Goal: Complete application form: Complete application form

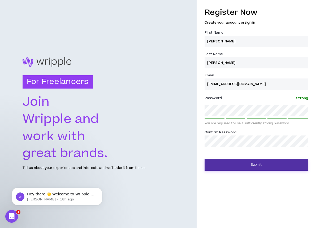
click at [232, 163] on button "Submit" at bounding box center [257, 165] width 104 height 12
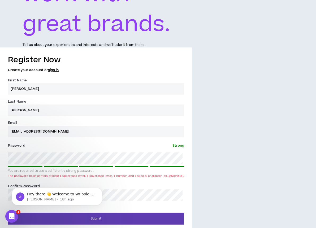
scroll to position [115, 0]
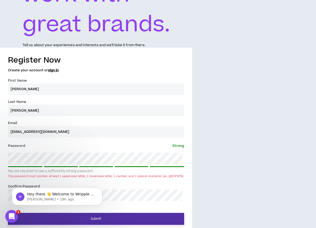
click at [101, 215] on button "Submit" at bounding box center [96, 219] width 176 height 12
click at [92, 216] on button "Submit" at bounding box center [96, 219] width 176 height 12
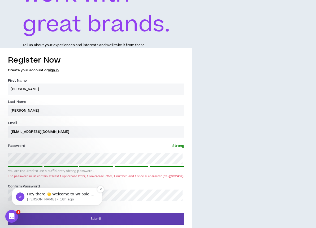
click at [74, 200] on p "[PERSON_NAME] • 18h ago" at bounding box center [61, 199] width 68 height 5
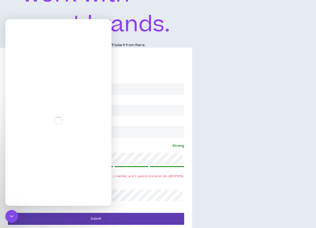
scroll to position [74, 0]
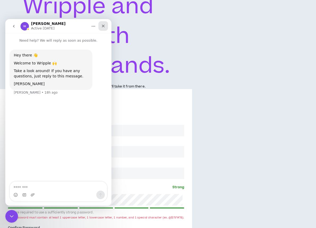
click at [104, 25] on icon "Close" at bounding box center [103, 26] width 3 height 3
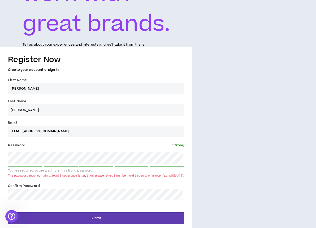
scroll to position [115, 0]
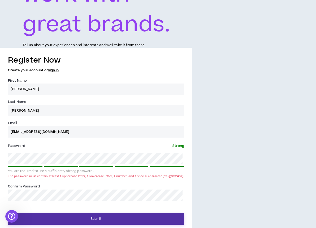
click at [83, 218] on button "Submit" at bounding box center [96, 219] width 176 height 12
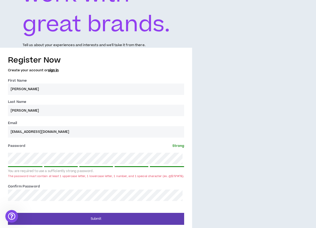
scroll to position [0, 0]
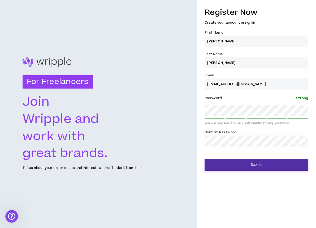
click at [240, 162] on button "Submit" at bounding box center [257, 165] width 104 height 12
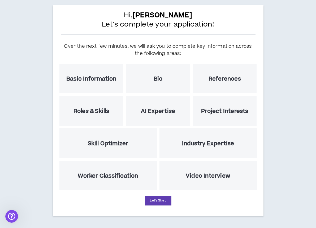
scroll to position [28, 0]
click at [108, 78] on h5 "Basic Information" at bounding box center [91, 79] width 50 height 7
click at [161, 199] on button "Let's Start" at bounding box center [158, 201] width 27 height 10
select select "US"
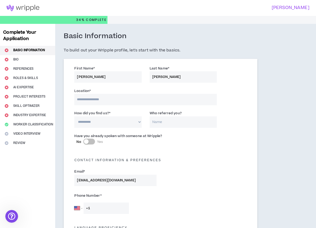
click at [104, 99] on input at bounding box center [145, 99] width 143 height 11
type input "***"
select select "*"
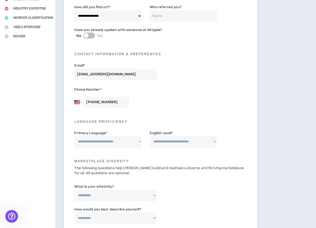
scroll to position [114, 0]
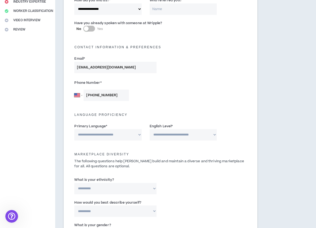
type input "[PHONE_NUMBER]"
select select "*******"
select select "*"
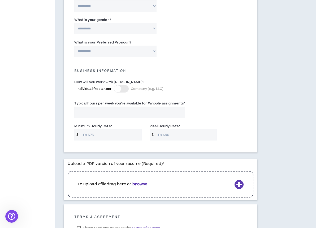
scroll to position [322, 0]
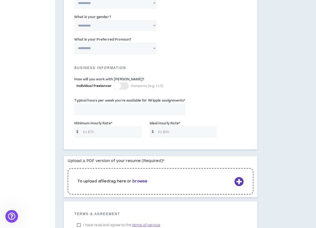
click at [81, 106] on input "Typical hours per week you're available for Wripple assignments *" at bounding box center [129, 109] width 111 height 11
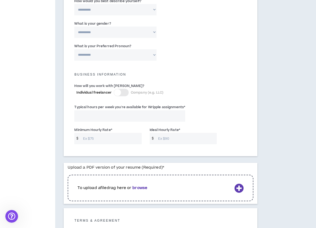
scroll to position [314, 0]
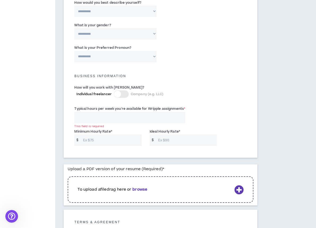
click at [83, 135] on input "Minimum Hourly Rate *" at bounding box center [110, 140] width 61 height 11
click at [84, 113] on input "Typical hours per week you're available for Wripple assignments *" at bounding box center [129, 117] width 111 height 11
type input "5"
type input "2"
type input "20"
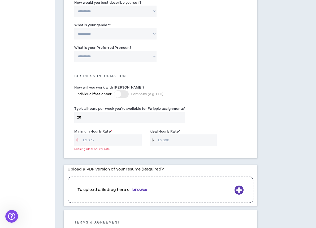
click at [93, 139] on input "Minimum Hourly Rate *" at bounding box center [110, 140] width 61 height 11
click at [162, 138] on input "Ideal Hourly Rate *" at bounding box center [186, 140] width 61 height 11
type input "4"
click at [94, 138] on input "Minimum Hourly Rate *" at bounding box center [110, 140] width 61 height 11
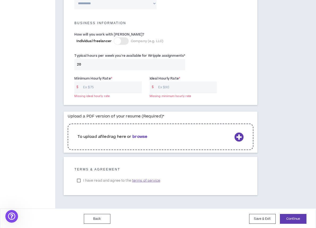
scroll to position [366, 0]
click at [143, 181] on span "terms of service" at bounding box center [146, 181] width 28 height 5
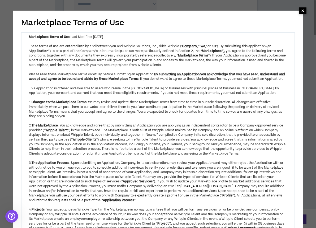
click at [302, 11] on span "×" at bounding box center [302, 10] width 3 height 6
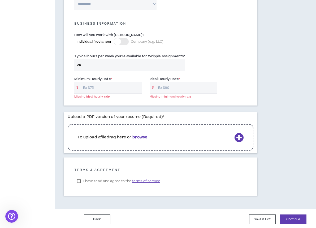
click at [78, 180] on label "I have read and agree to the terms of service" at bounding box center [118, 181] width 88 height 8
click at [234, 134] on icon at bounding box center [238, 137] width 9 height 9
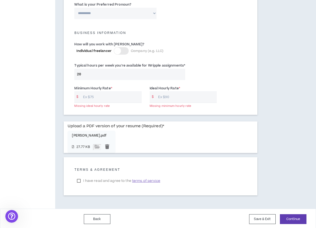
scroll to position [357, 0]
click at [104, 96] on input "Minimum Hourly Rate *" at bounding box center [110, 97] width 61 height 11
click at [183, 96] on input "Ideal Hourly Rate *" at bounding box center [186, 97] width 61 height 11
click at [94, 95] on input "Minimum Hourly Rate *" at bounding box center [110, 97] width 61 height 11
click at [290, 215] on button "Continue" at bounding box center [293, 220] width 27 height 10
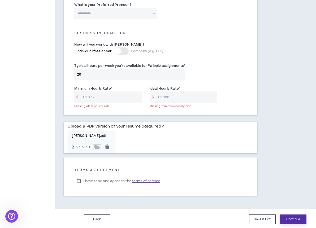
click at [294, 218] on button "Continue" at bounding box center [293, 220] width 27 height 10
click at [177, 95] on input "Ideal Hourly Rate *" at bounding box center [186, 97] width 61 height 11
click at [290, 216] on button "Continue" at bounding box center [293, 220] width 27 height 10
drag, startPoint x: 178, startPoint y: 96, endPoint x: 156, endPoint y: 96, distance: 22.6
click at [156, 96] on input "Ideal Hourly Rate *" at bounding box center [186, 97] width 61 height 11
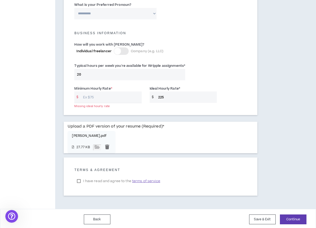
type input "225"
click at [85, 95] on input "Minimum Hourly Rate *" at bounding box center [110, 97] width 61 height 11
type input "200"
click at [195, 96] on input "225" at bounding box center [186, 97] width 61 height 11
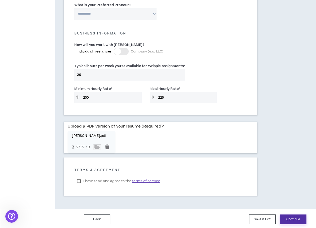
click at [296, 222] on button "Continue" at bounding box center [293, 220] width 27 height 10
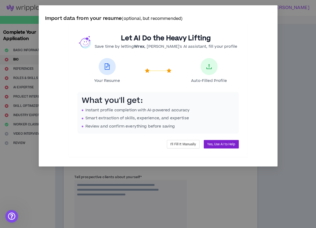
click at [222, 142] on span "Yes, Use AI to Help" at bounding box center [221, 144] width 28 height 5
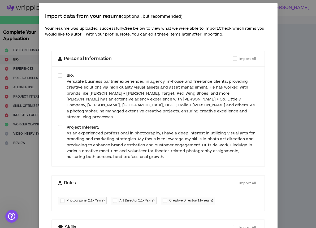
scroll to position [2, 0]
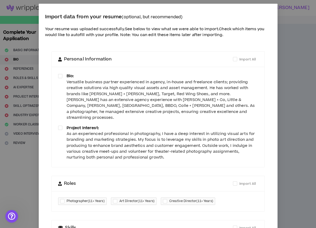
click at [120, 106] on div "Versatile business partner experienced in agency, in-house and freelance client…" at bounding box center [163, 100] width 192 height 42
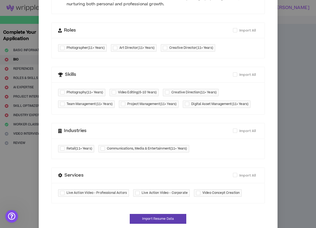
scroll to position [155, 0]
click at [80, 128] on span "Industries" at bounding box center [75, 131] width 23 height 7
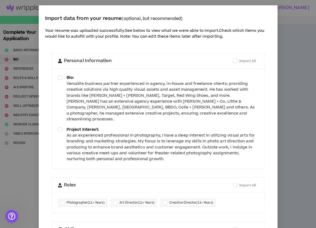
scroll to position [0, 0]
click at [60, 76] on span at bounding box center [60, 78] width 4 height 4
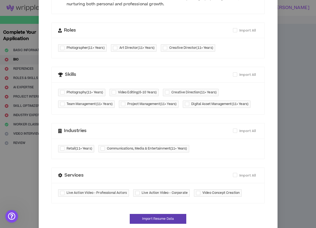
scroll to position [155, 0]
click at [62, 146] on div at bounding box center [63, 149] width 6 height 6
checkbox input "*****"
click at [67, 173] on span "Services" at bounding box center [74, 176] width 19 height 7
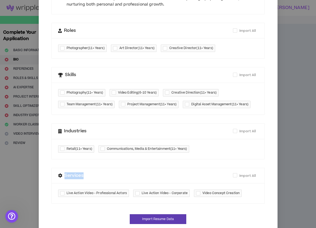
click at [67, 173] on span "Services" at bounding box center [74, 176] width 19 height 7
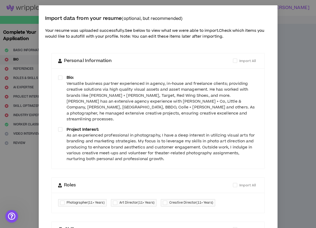
scroll to position [0, 0]
click at [59, 76] on span at bounding box center [60, 78] width 4 height 4
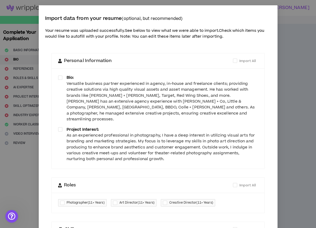
click at [59, 76] on span at bounding box center [60, 78] width 4 height 4
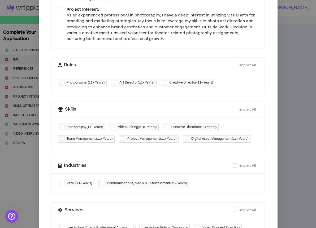
scroll to position [155, 0]
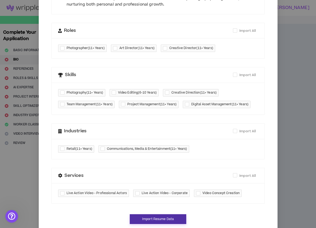
click at [154, 214] on button "Import Resume Data" at bounding box center [158, 219] width 57 height 10
type textarea "**********"
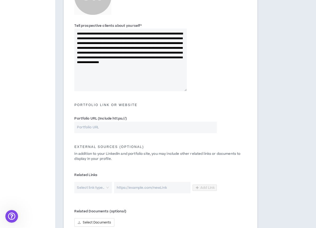
scroll to position [153, 0]
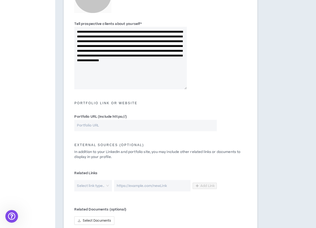
click at [156, 127] on input "Portfolio URL (Include https://)" at bounding box center [145, 125] width 143 height 11
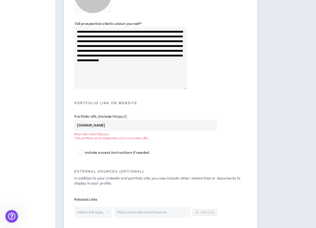
click at [76, 125] on input "[DOMAIN_NAME]" at bounding box center [145, 125] width 143 height 11
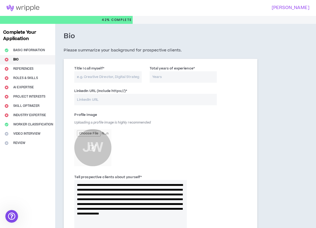
scroll to position [0, 0]
type input "[URL][DOMAIN_NAME]"
click at [186, 74] on input "Total years of experience *" at bounding box center [183, 76] width 67 height 11
type input "15"
type input "1"
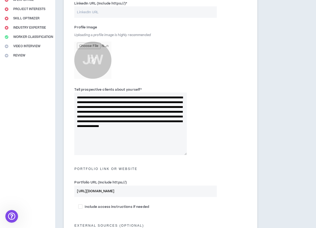
scroll to position [103, 0]
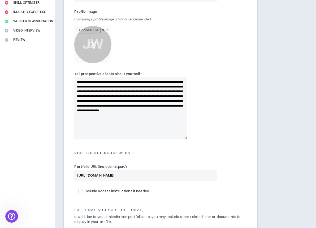
type input "20"
click at [124, 115] on textarea "**********" at bounding box center [130, 108] width 112 height 63
click at [122, 125] on textarea "**********" at bounding box center [130, 108] width 112 height 63
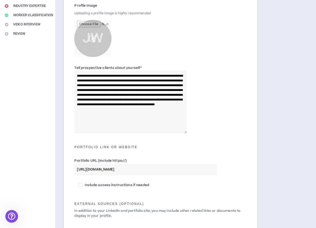
scroll to position [110, 0]
click at [159, 104] on textarea "**********" at bounding box center [130, 102] width 112 height 63
click at [128, 119] on textarea "**********" at bounding box center [130, 102] width 112 height 63
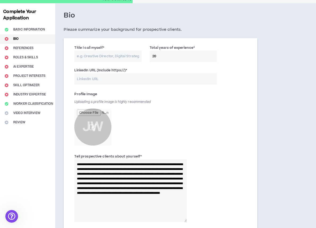
scroll to position [21, 0]
type textarea "**********"
click at [147, 81] on input "LinkedIn URL (Include https://) *" at bounding box center [145, 78] width 143 height 11
click at [91, 78] on input "LinkedIn URL (Include https://) *" at bounding box center [145, 78] width 143 height 11
paste input "[URL][DOMAIN_NAME][PERSON_NAME]"
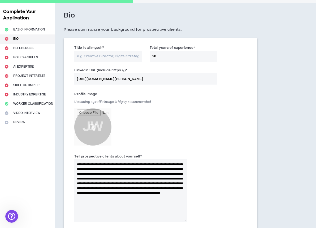
type input "[URL][DOMAIN_NAME][PERSON_NAME]"
click at [183, 114] on div "Profile Image Uploading a profile image is highly recommended JW" at bounding box center [130, 119] width 112 height 58
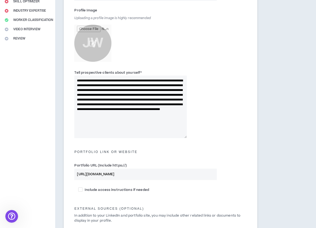
scroll to position [102, 0]
